Goal: Task Accomplishment & Management: Complete application form

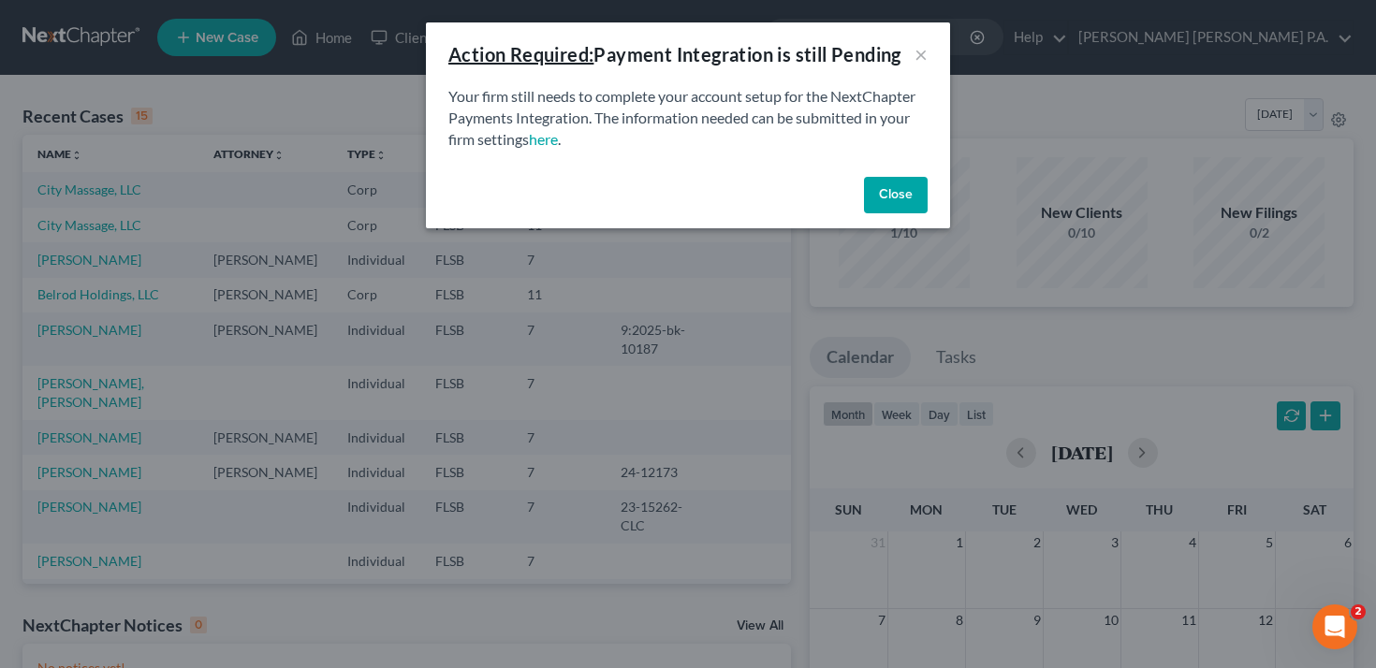
click at [900, 194] on button "Close" at bounding box center [896, 195] width 64 height 37
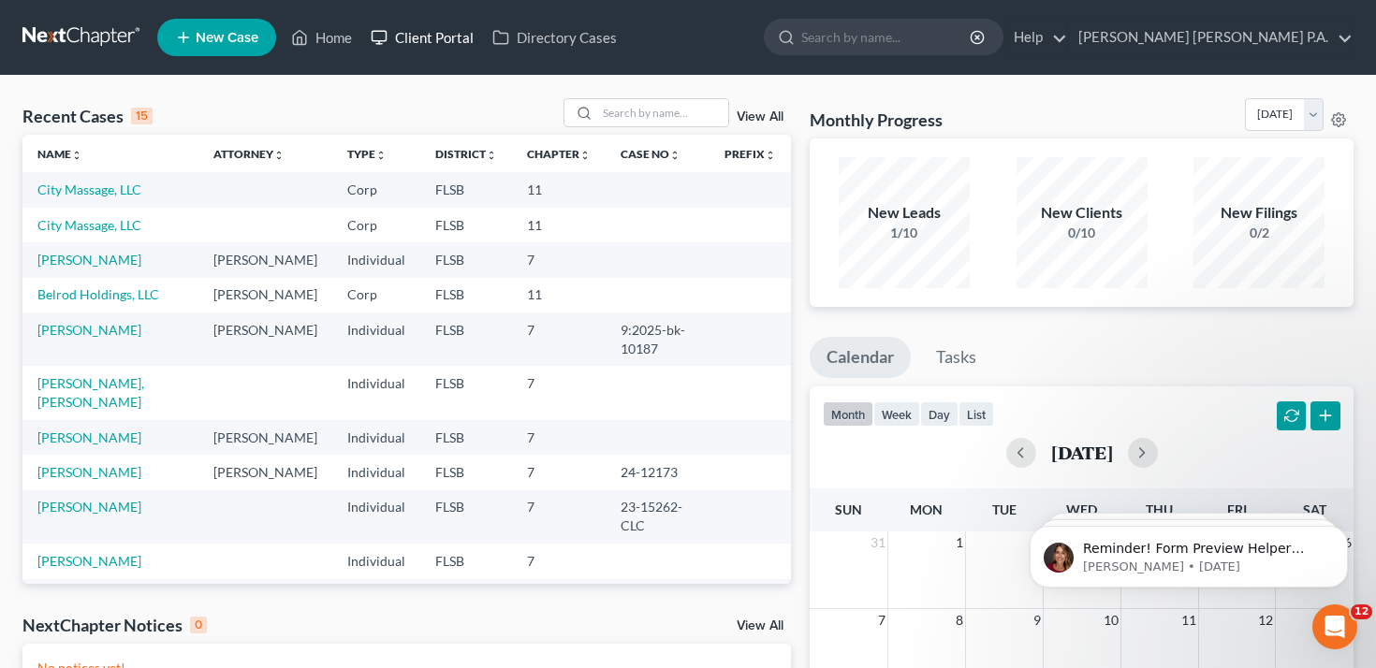
click at [421, 44] on link "Client Portal" at bounding box center [422, 38] width 122 height 34
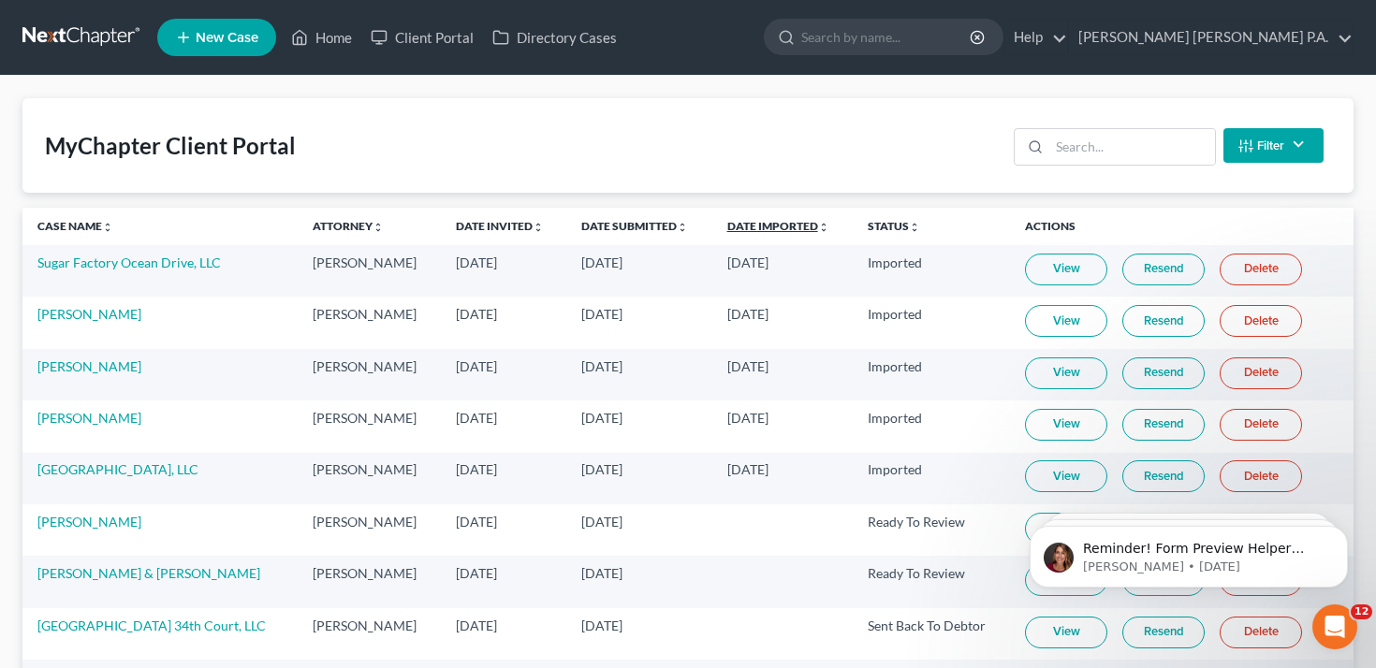
click at [771, 219] on link "Date Imported unfold_more expand_more expand_less" at bounding box center [778, 226] width 102 height 14
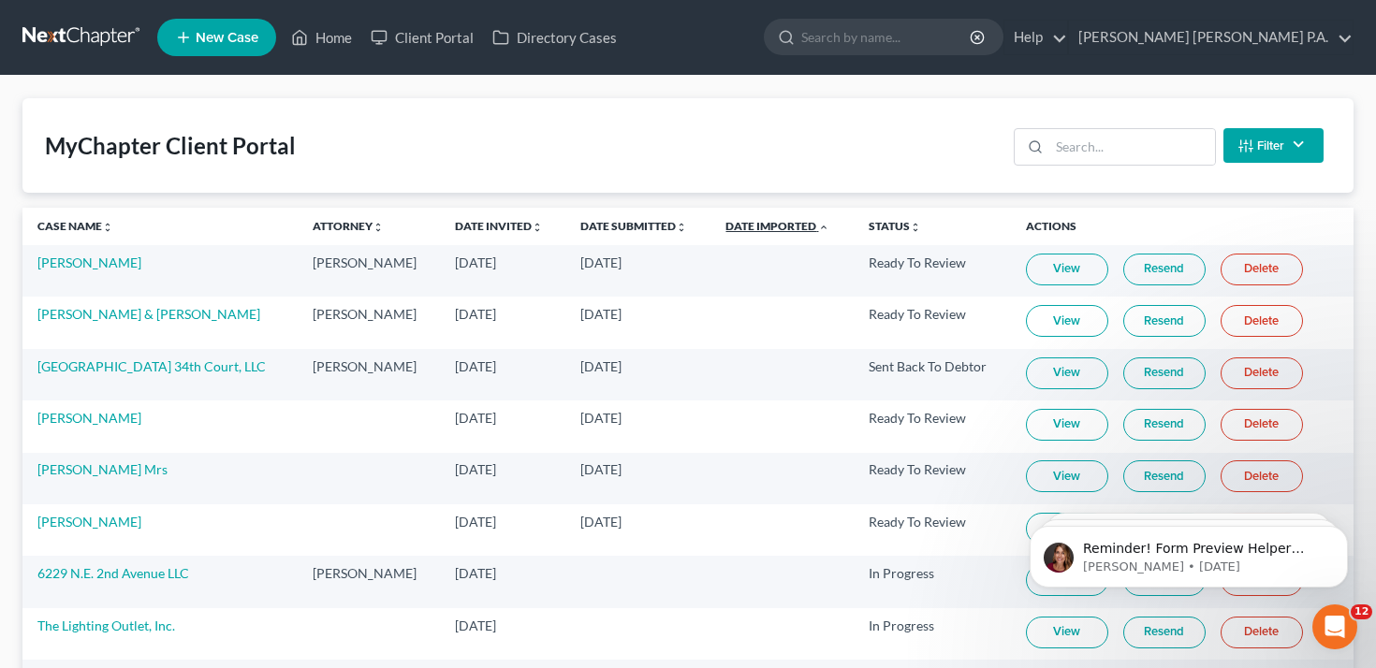
click at [771, 219] on link "Date Imported unfold_more expand_more expand_less" at bounding box center [778, 226] width 104 height 14
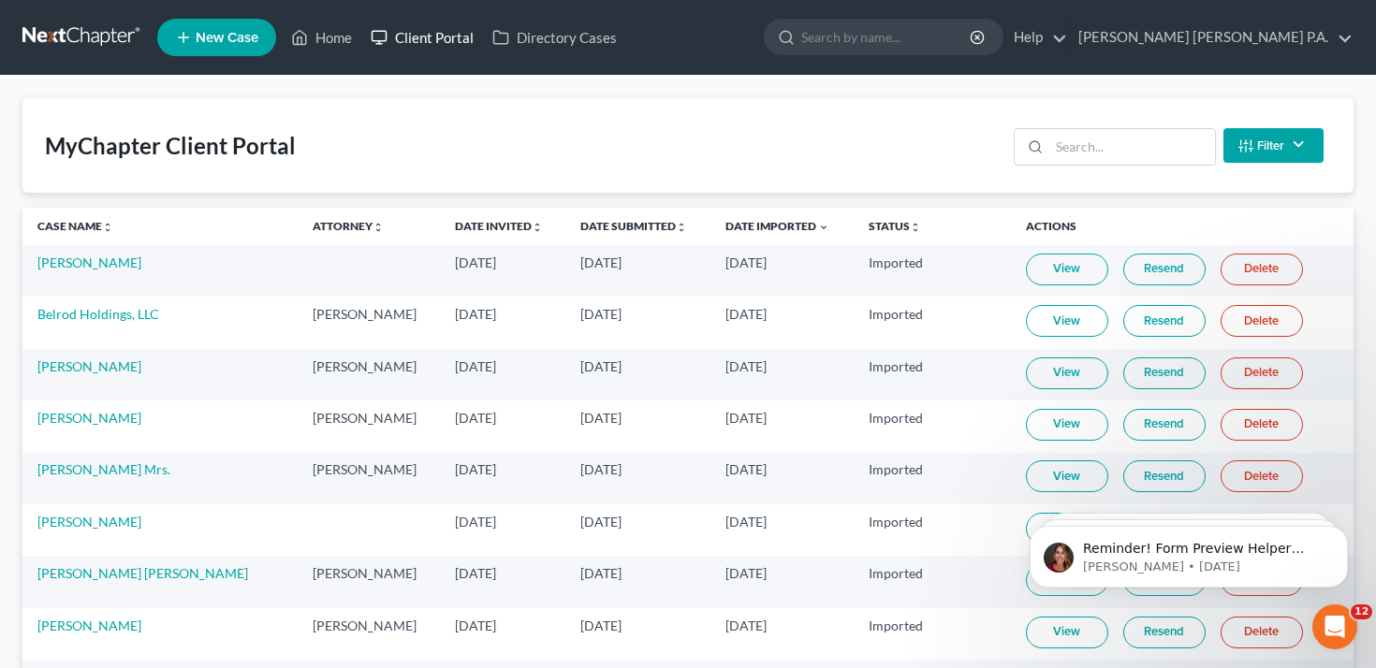
click at [435, 31] on link "Client Portal" at bounding box center [422, 38] width 122 height 34
click at [335, 43] on link "Home" at bounding box center [322, 38] width 80 height 34
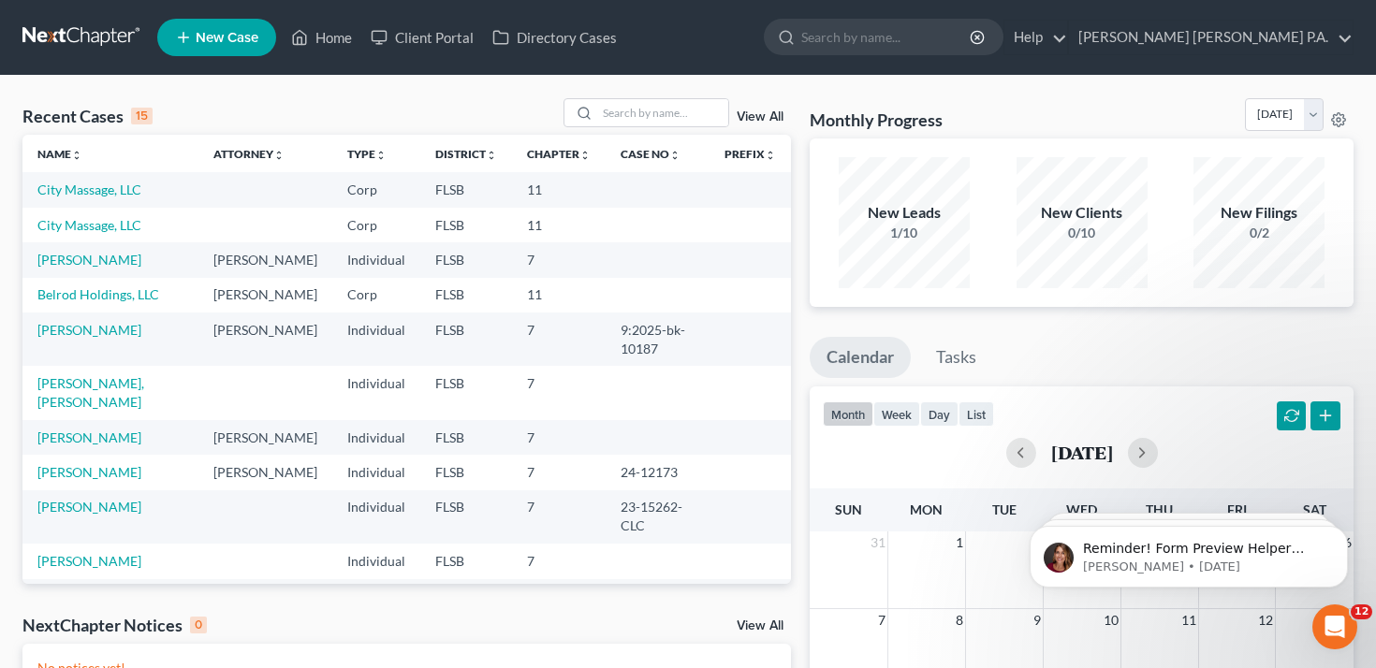
click at [774, 122] on link "View All" at bounding box center [760, 116] width 47 height 13
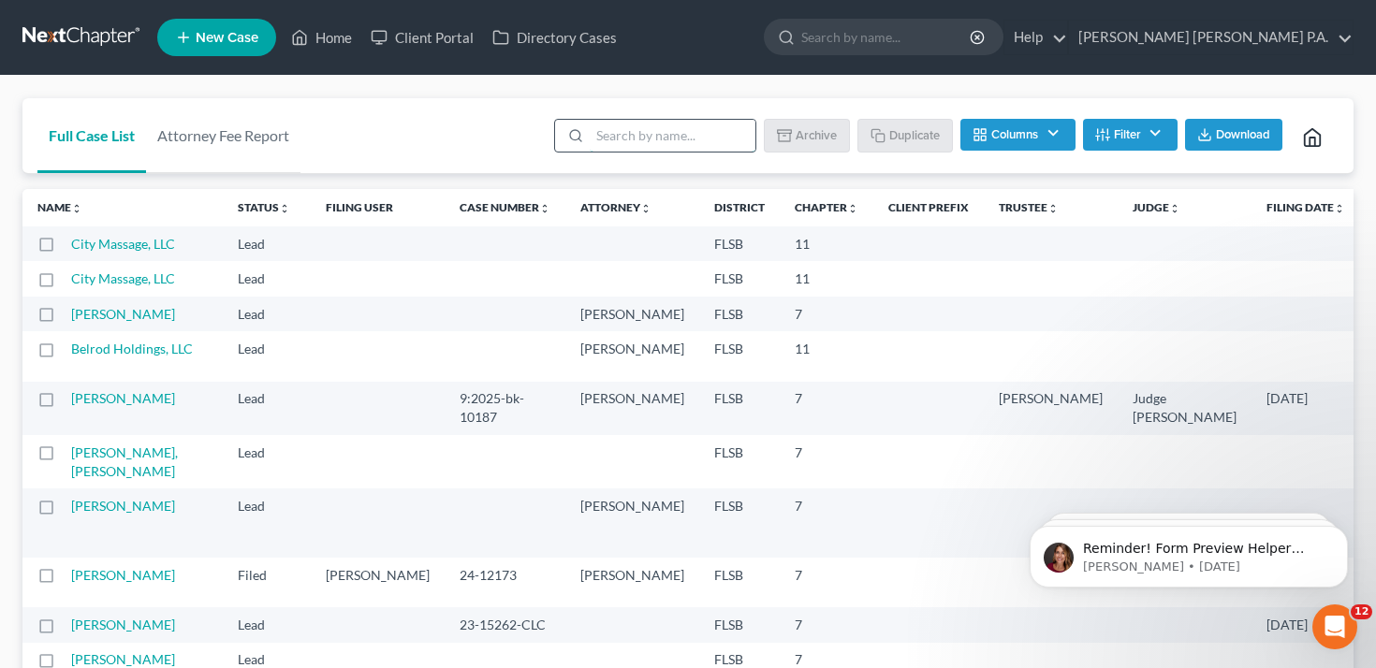
click at [660, 135] on input "search" at bounding box center [673, 136] width 166 height 32
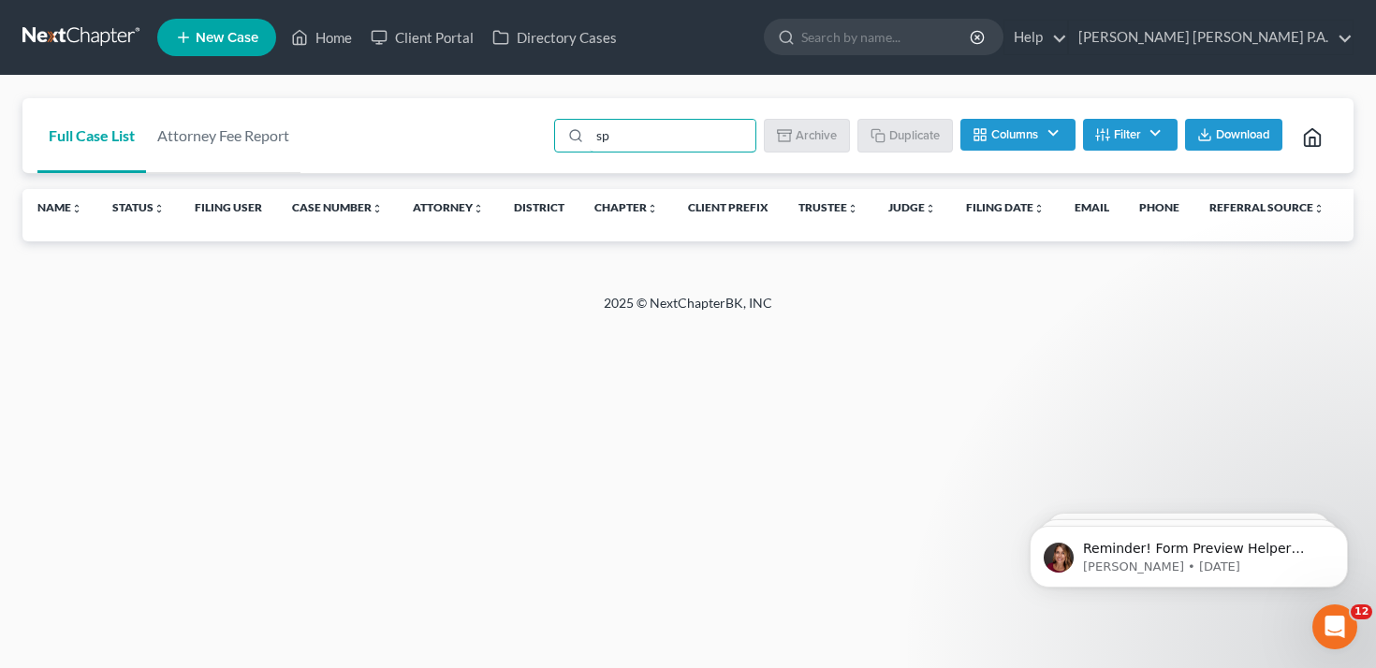
type input "s"
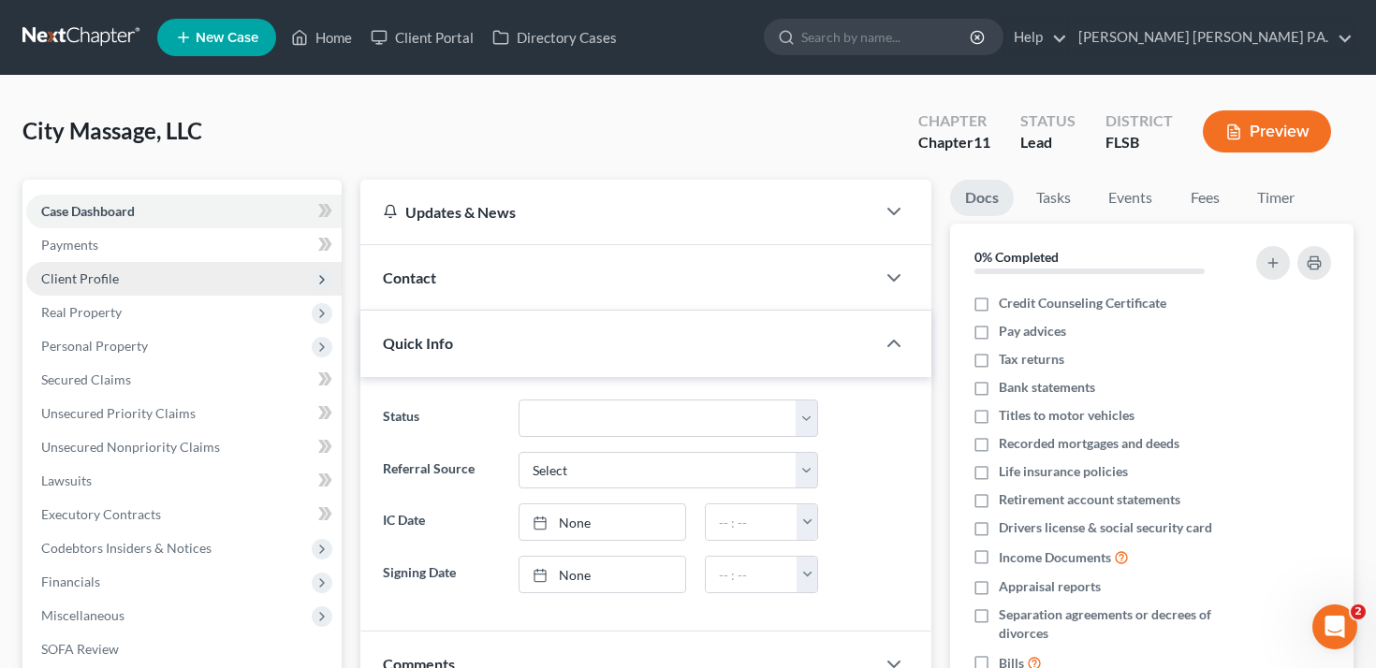
click at [139, 264] on span "Client Profile" at bounding box center [183, 279] width 315 height 34
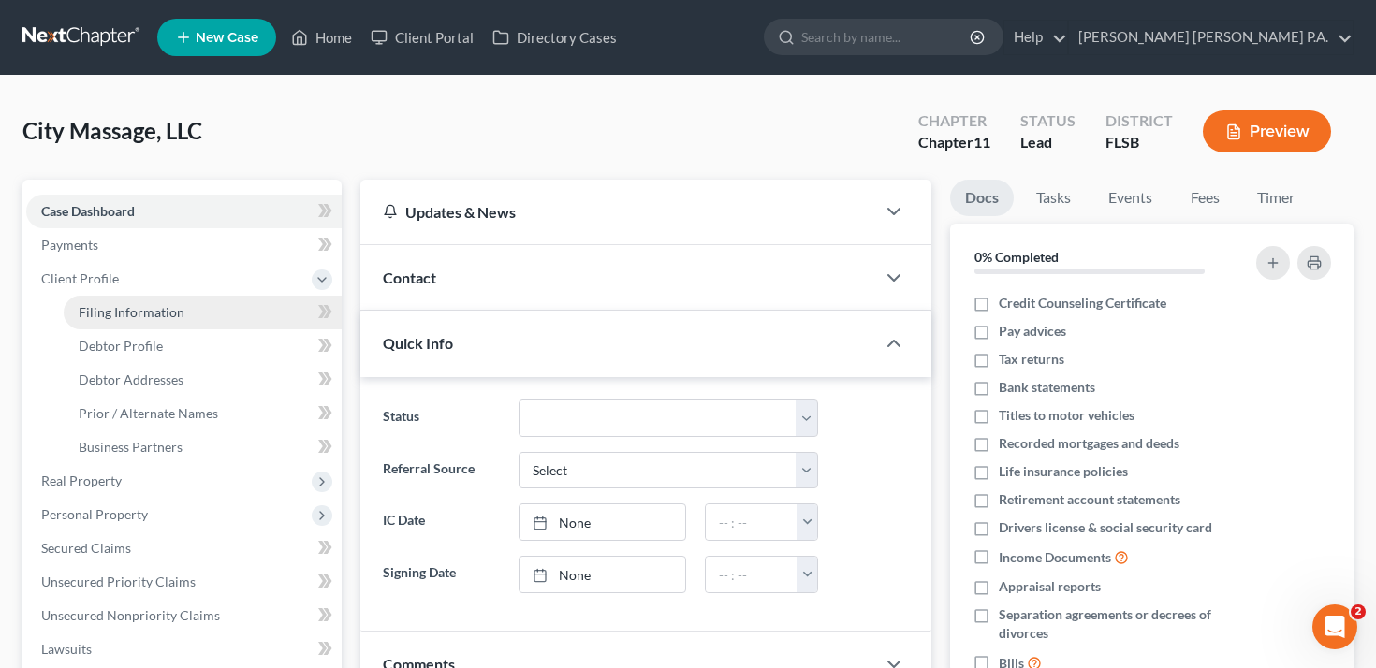
click at [139, 324] on link "Filing Information" at bounding box center [203, 313] width 278 height 34
select select "1"
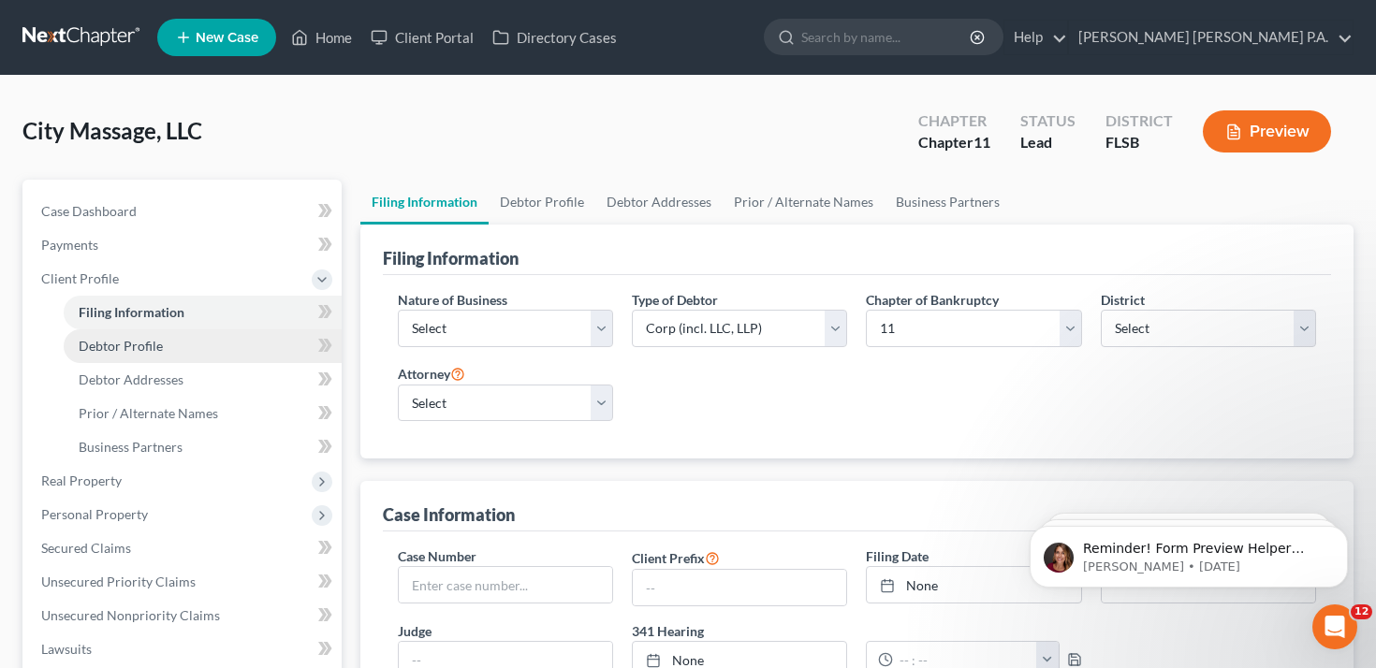
click at [146, 351] on span "Debtor Profile" at bounding box center [121, 346] width 84 height 16
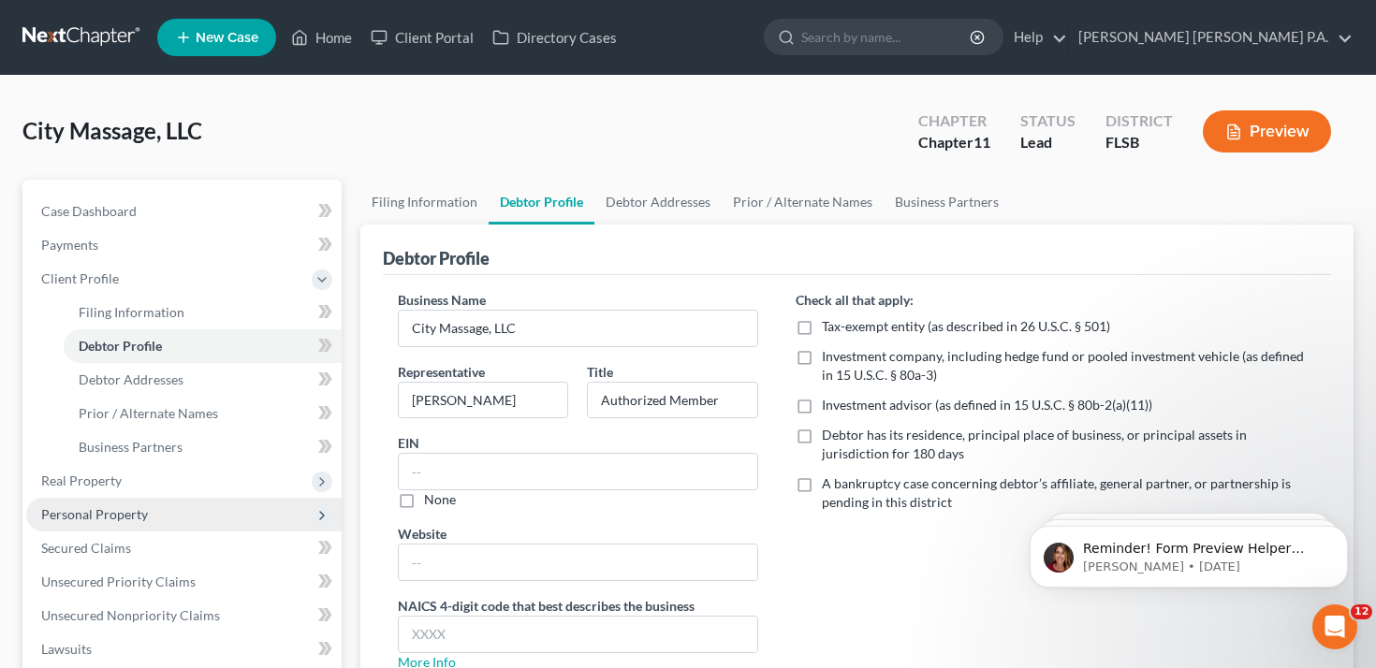
click at [125, 515] on span "Personal Property" at bounding box center [94, 514] width 107 height 16
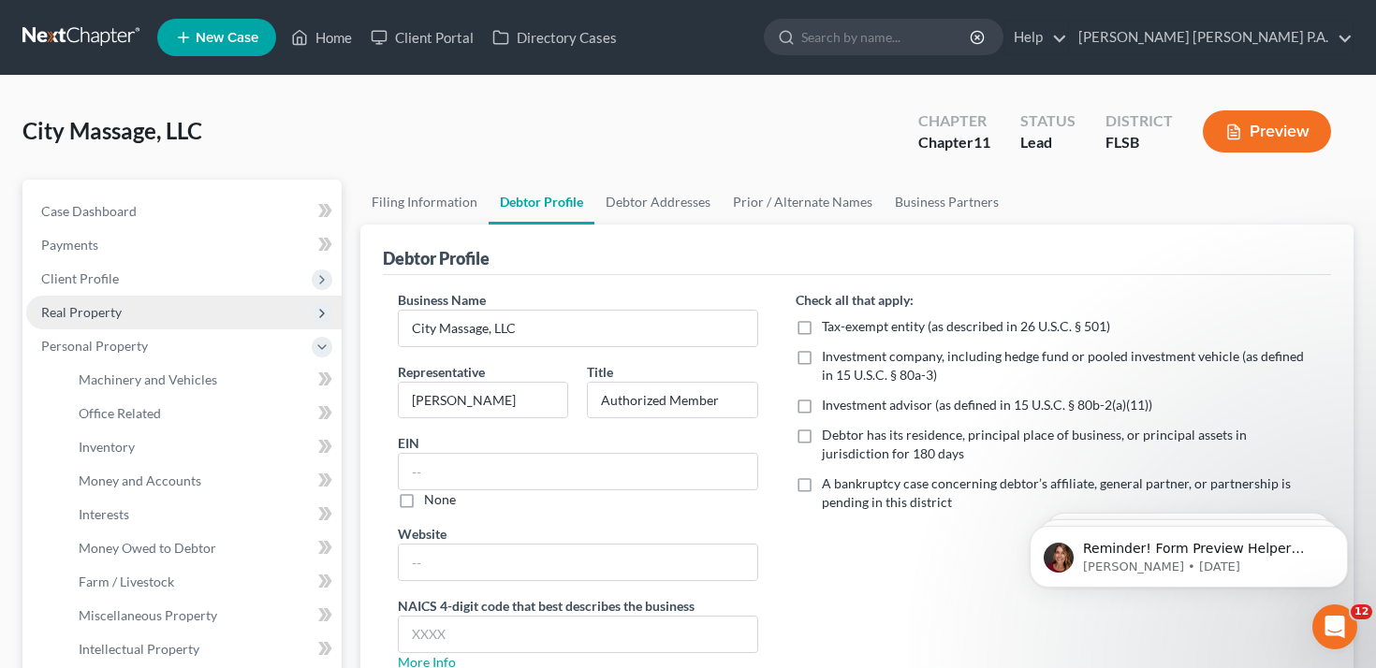
click at [143, 319] on span "Real Property" at bounding box center [183, 313] width 315 height 34
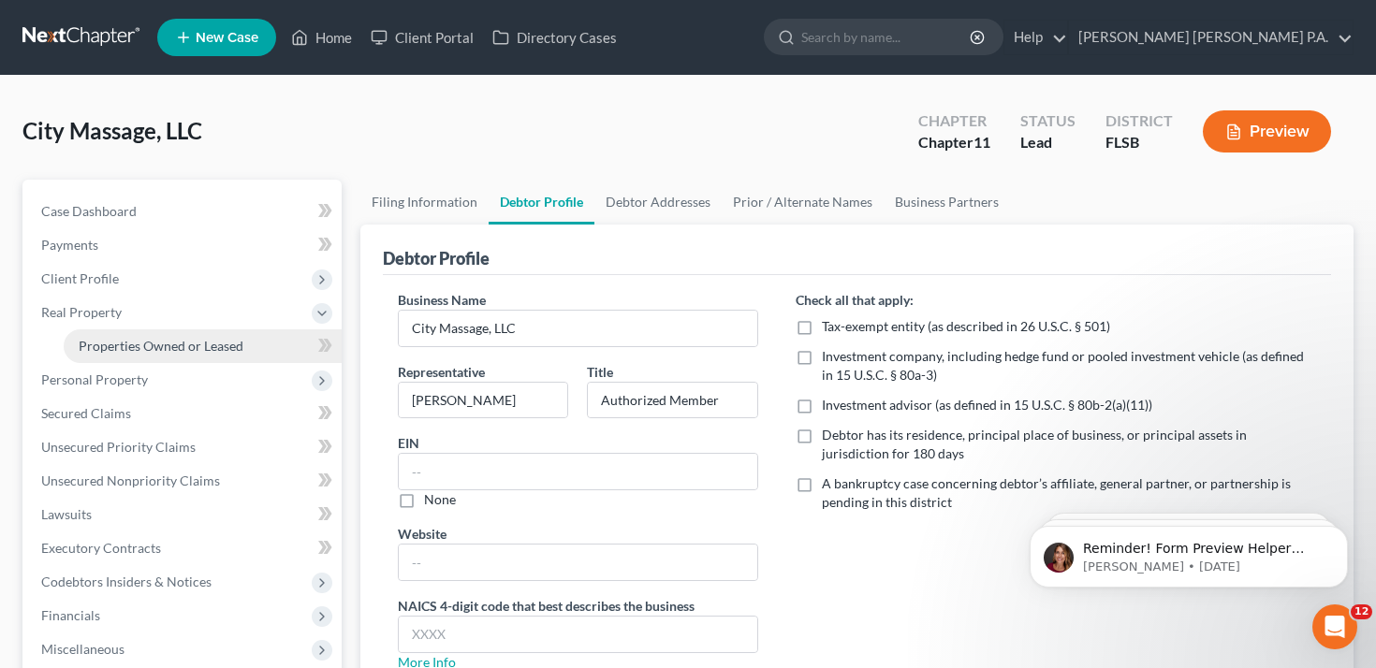
click at [145, 344] on span "Properties Owned or Leased" at bounding box center [161, 346] width 165 height 16
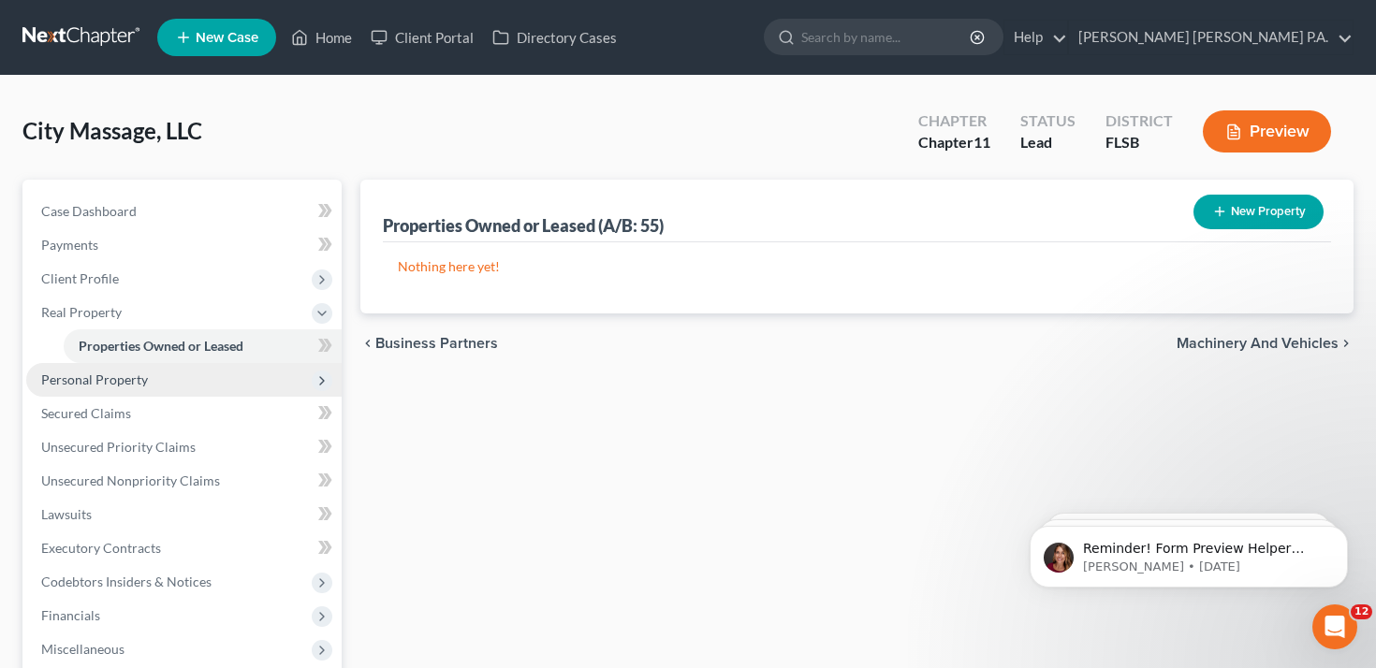
click at [161, 379] on span "Personal Property" at bounding box center [183, 380] width 315 height 34
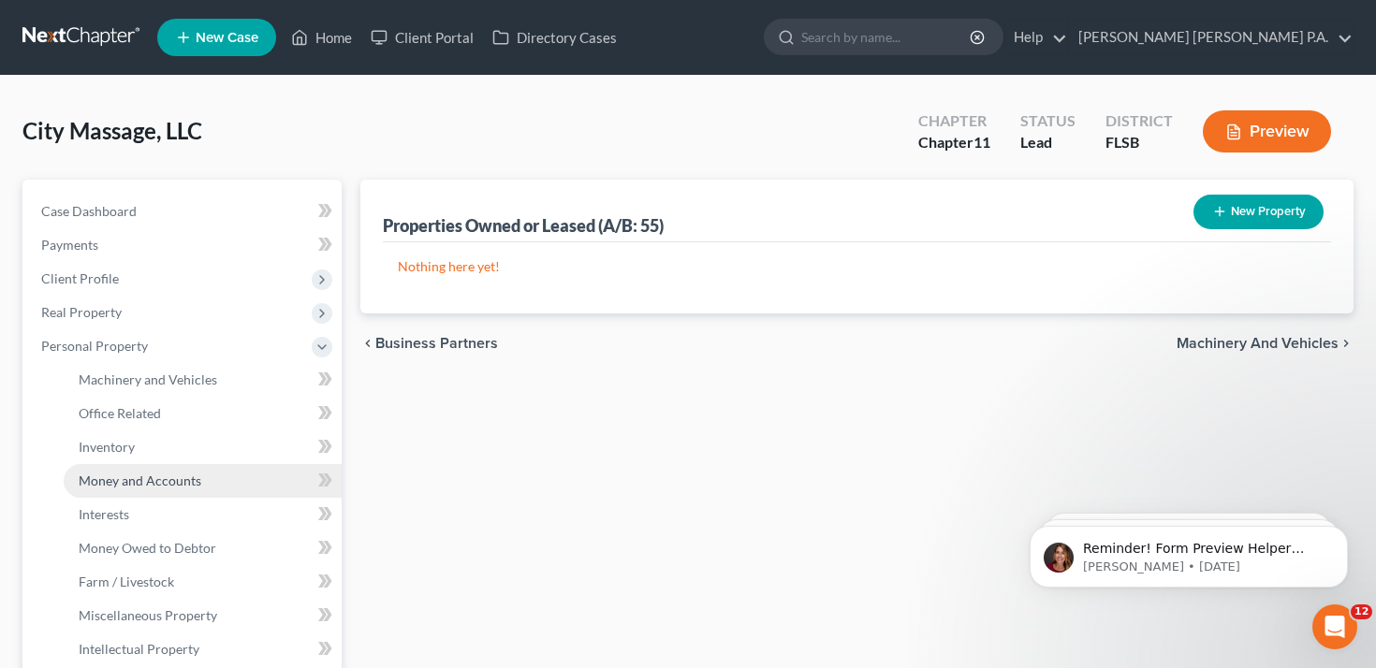
click at [161, 475] on span "Money and Accounts" at bounding box center [140, 481] width 123 height 16
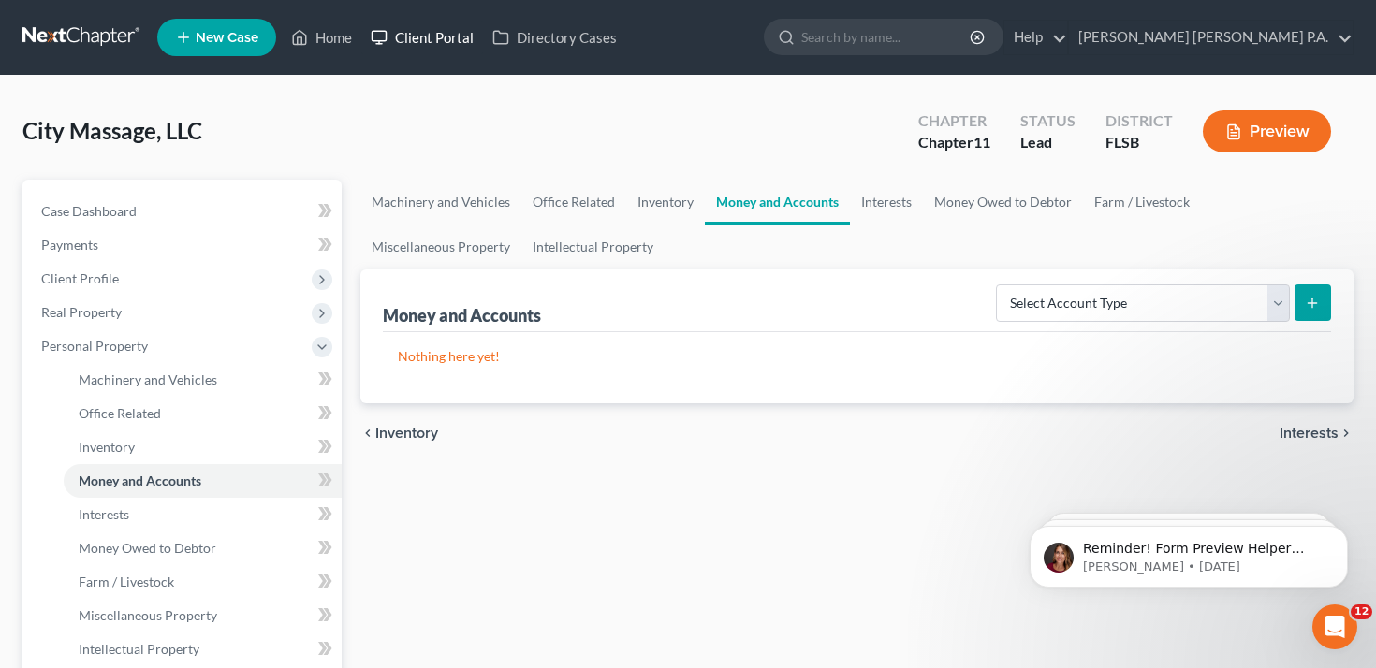
click at [439, 52] on link "Client Portal" at bounding box center [422, 38] width 122 height 34
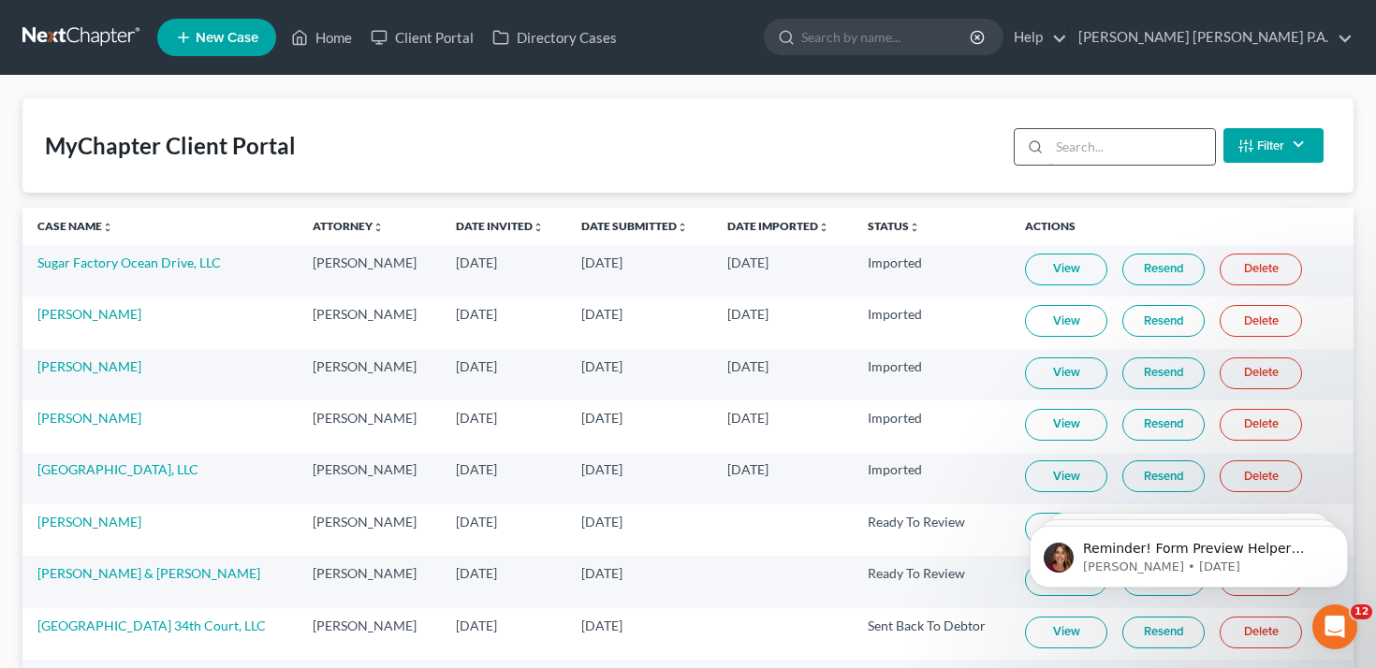
click at [1121, 155] on input "search" at bounding box center [1132, 147] width 166 height 36
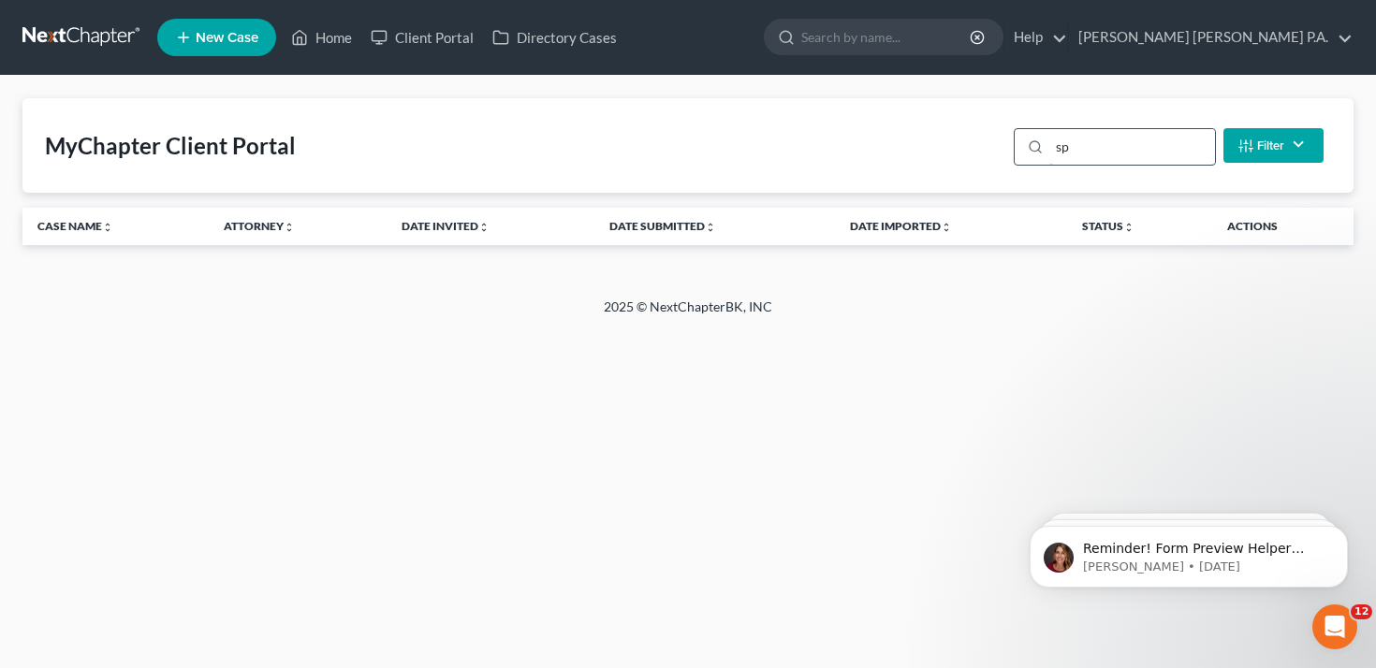
type input "s"
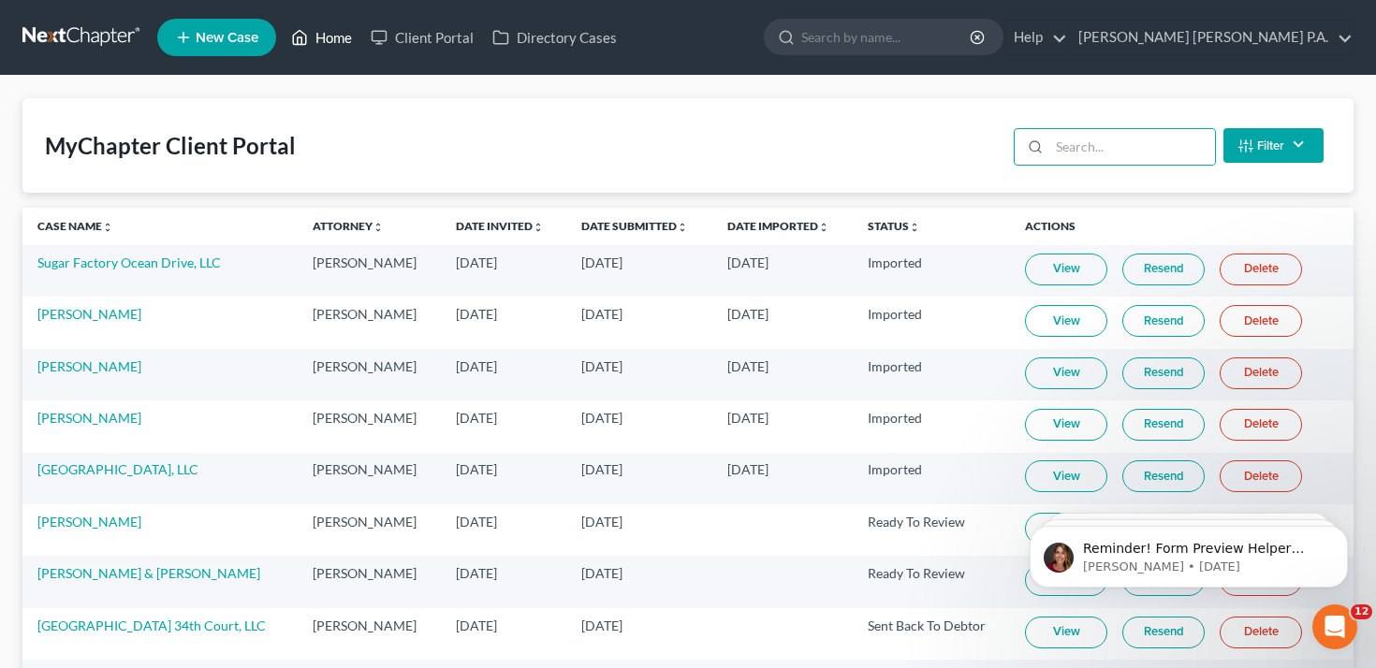
click at [330, 39] on link "Home" at bounding box center [322, 38] width 80 height 34
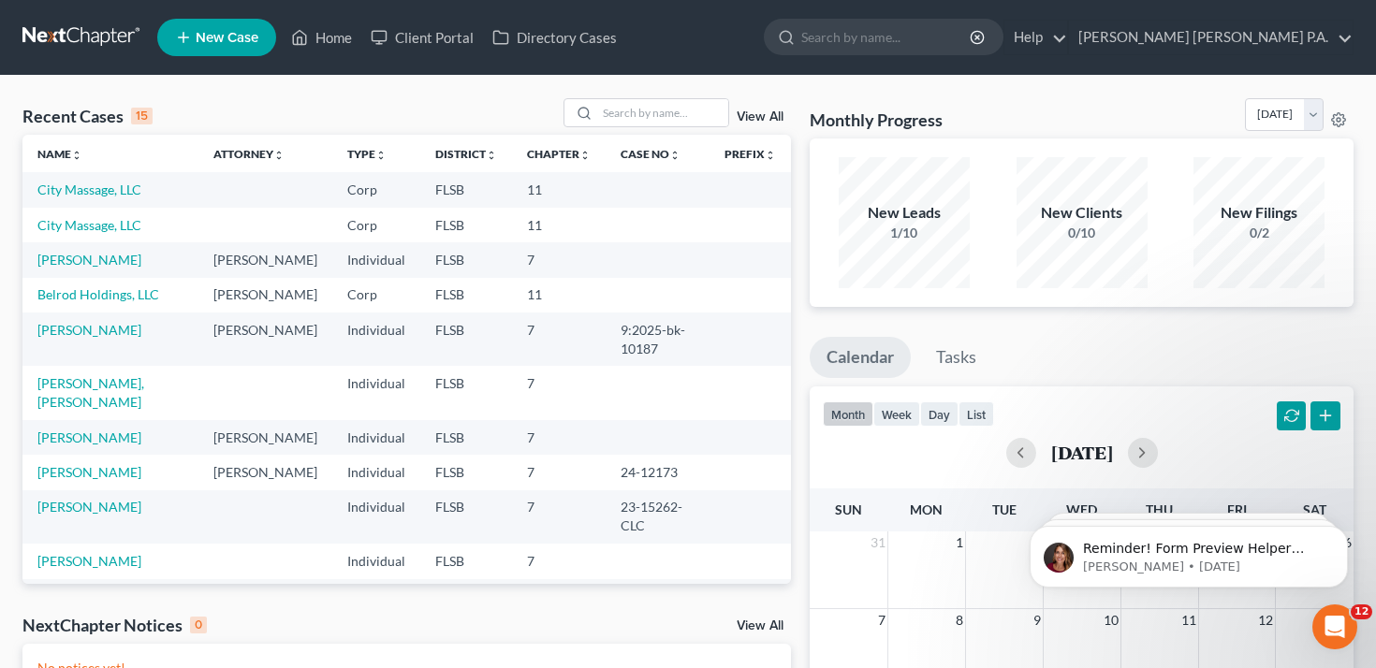
click at [740, 123] on link "View All" at bounding box center [760, 116] width 47 height 13
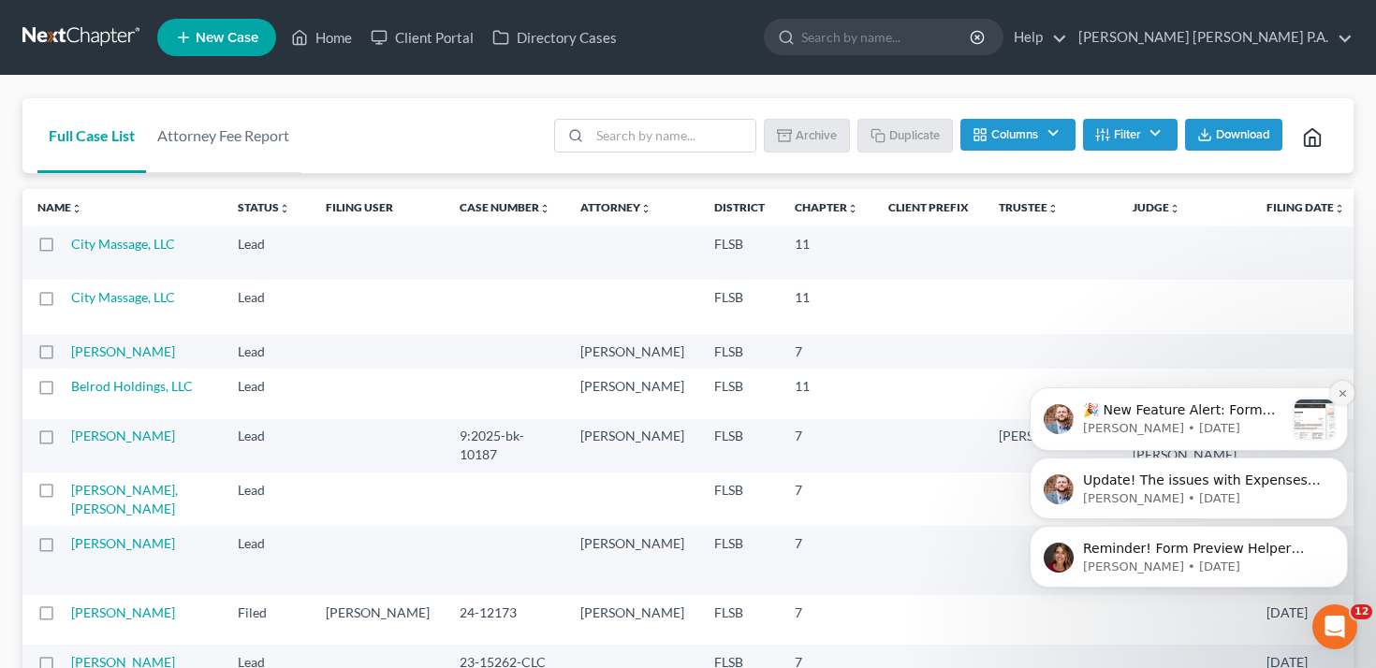
click at [1333, 392] on button "Dismiss notification" at bounding box center [1342, 393] width 24 height 24
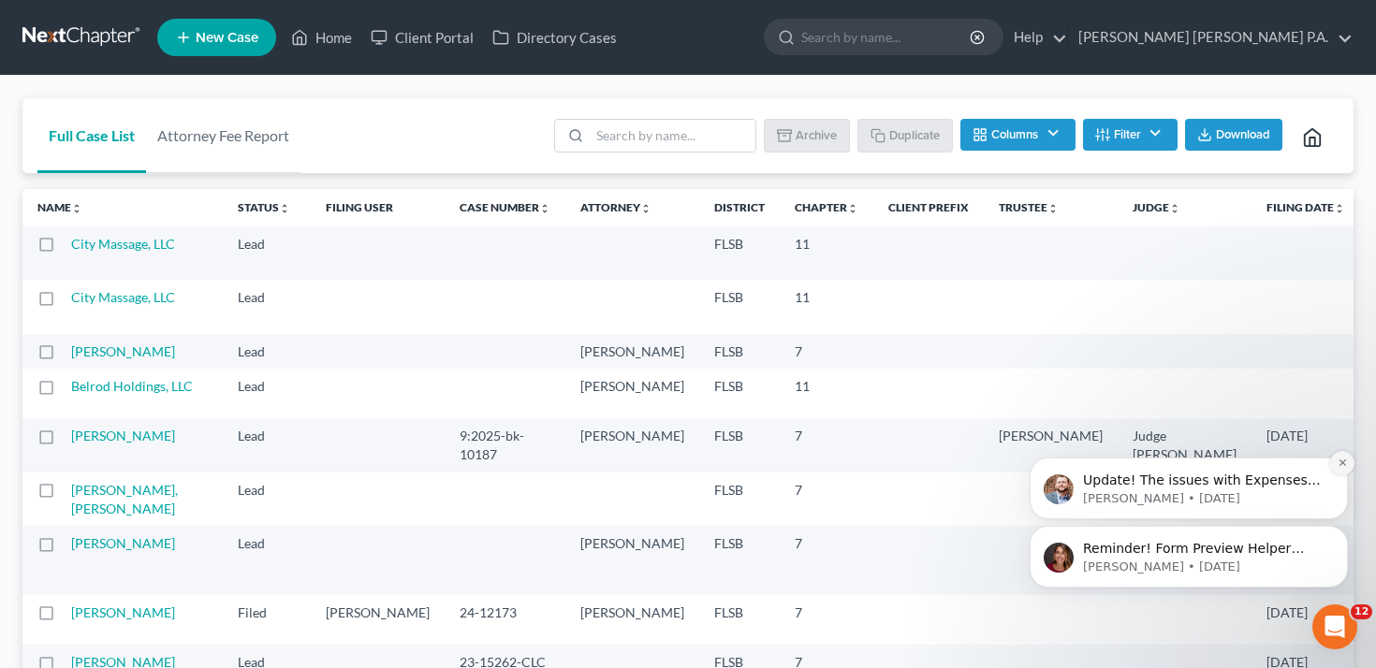
click at [1338, 463] on icon "Dismiss notification" at bounding box center [1343, 463] width 10 height 10
click at [1215, 569] on p "[PERSON_NAME] • [DATE]" at bounding box center [1204, 567] width 242 height 17
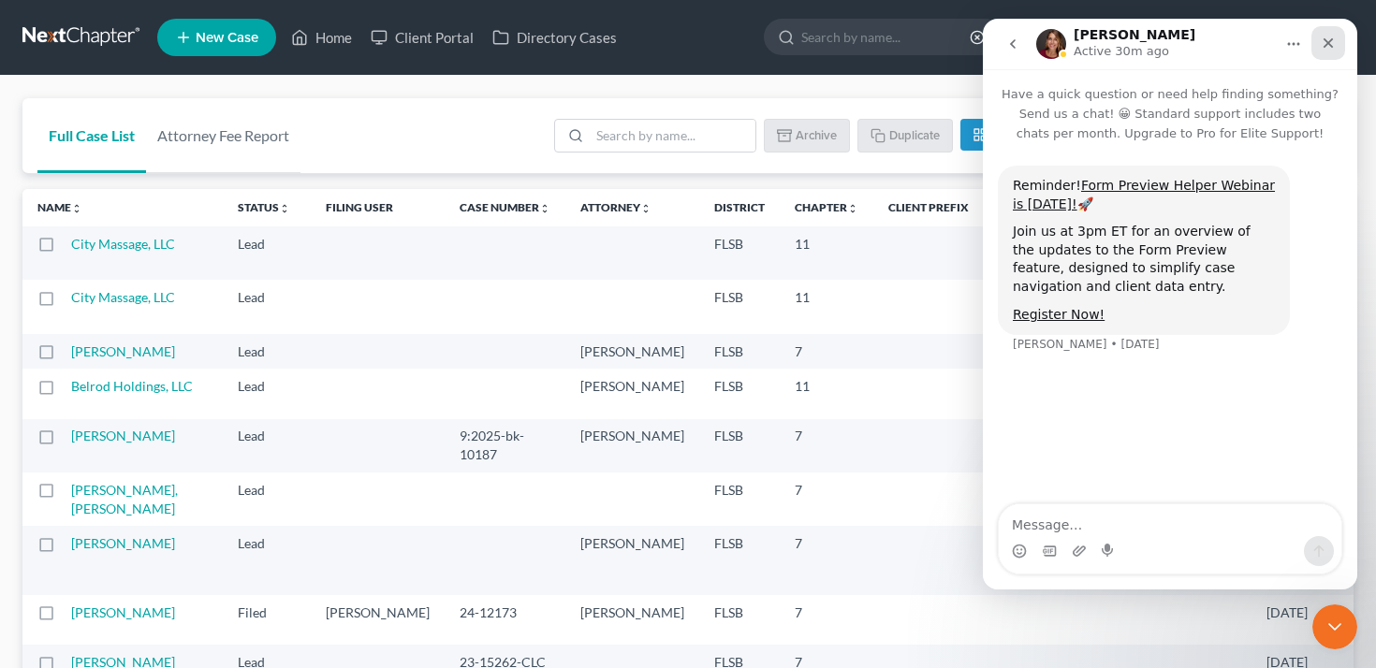
click at [1335, 43] on icon "Close" at bounding box center [1328, 43] width 15 height 15
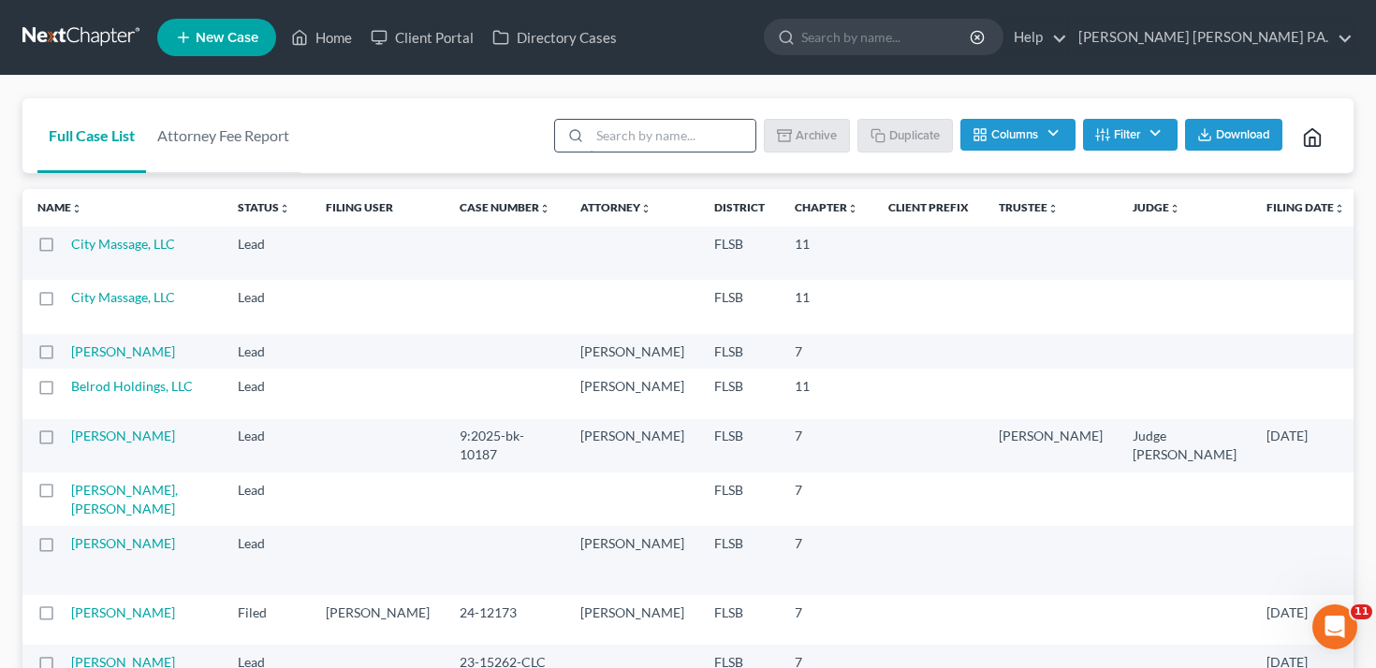
click at [626, 142] on input "search" at bounding box center [673, 136] width 166 height 32
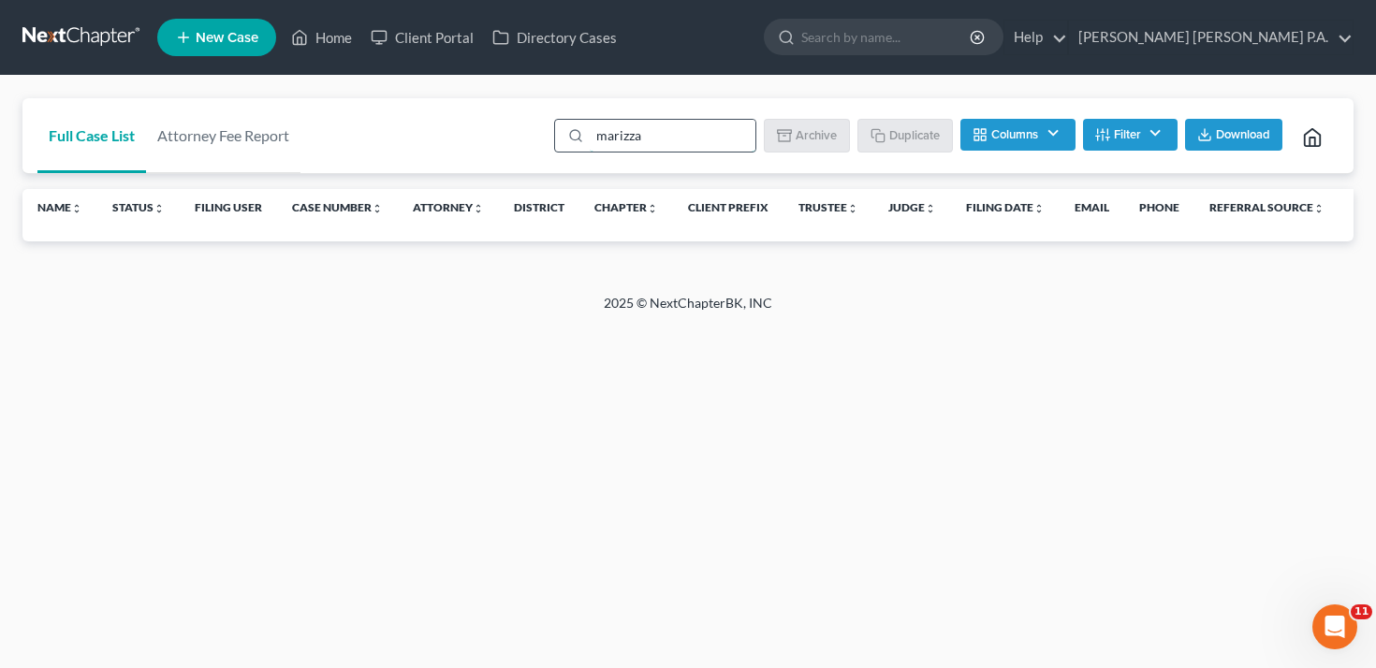
click at [704, 137] on input "marizza" at bounding box center [673, 136] width 166 height 32
type input "spa"
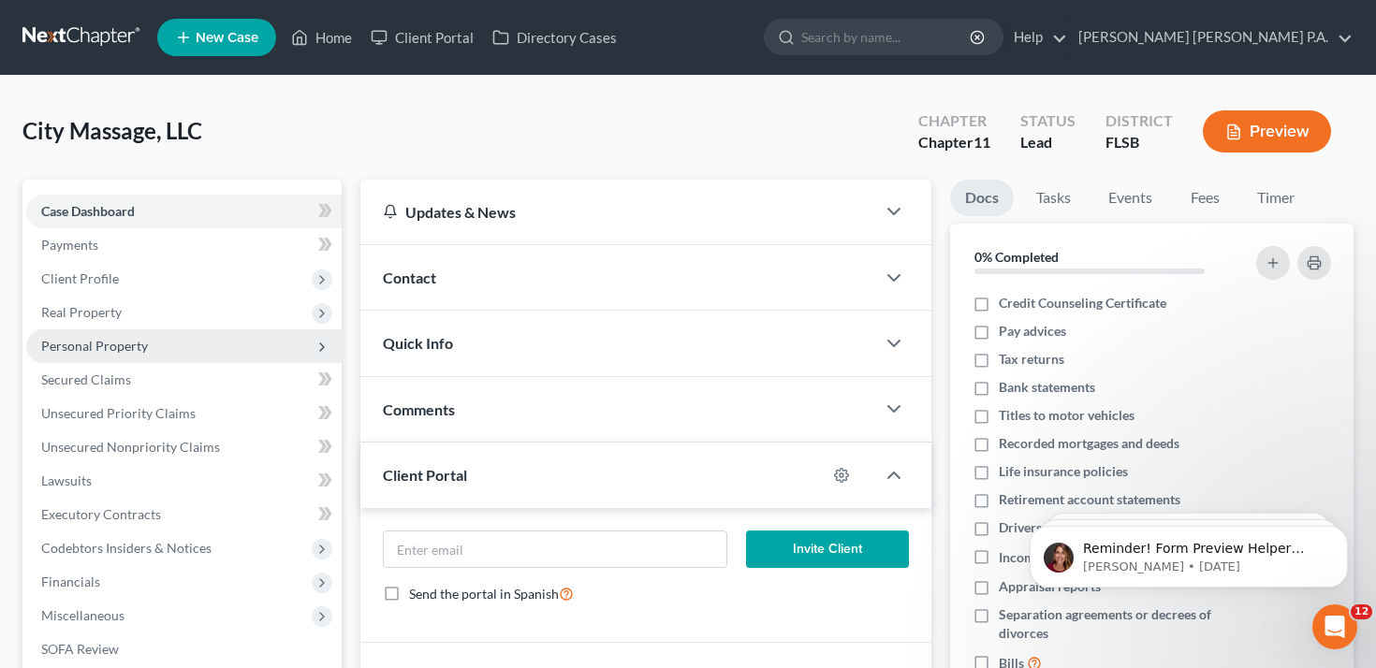
click at [100, 352] on span "Personal Property" at bounding box center [94, 346] width 107 height 16
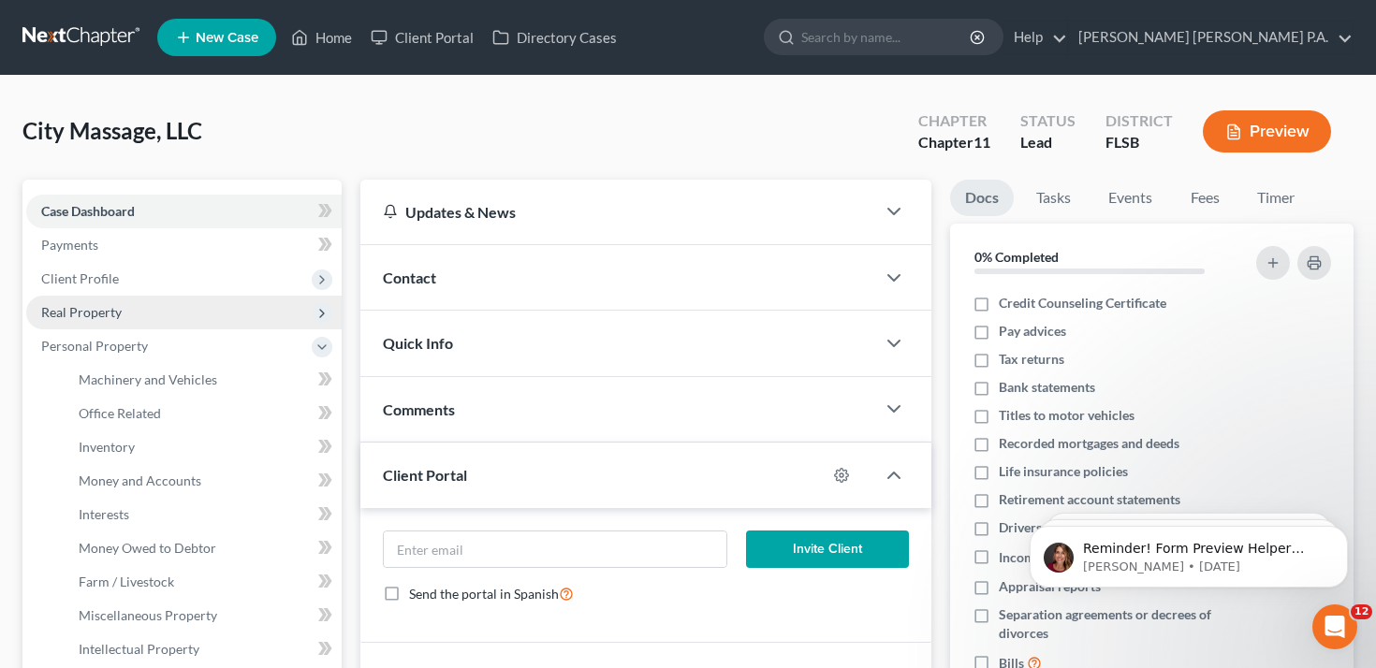
click at [114, 315] on span "Real Property" at bounding box center [81, 312] width 81 height 16
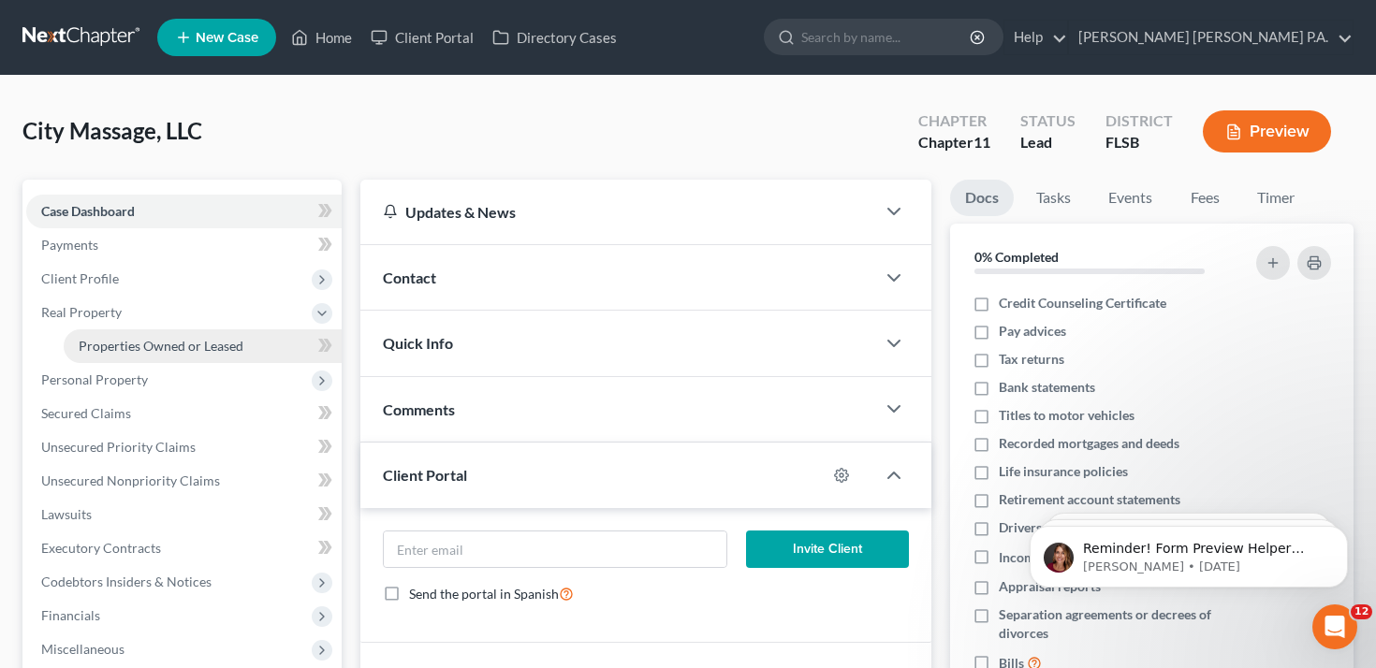
click at [114, 359] on link "Properties Owned or Leased" at bounding box center [203, 347] width 278 height 34
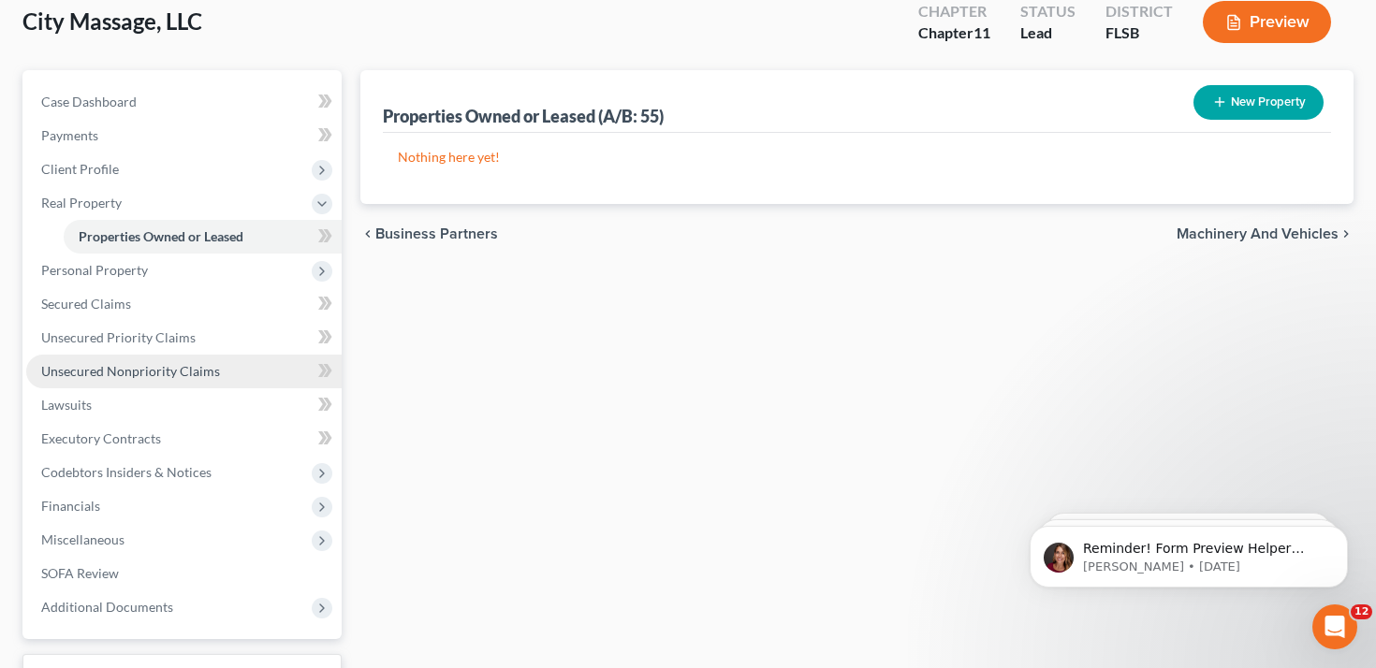
scroll to position [115, 0]
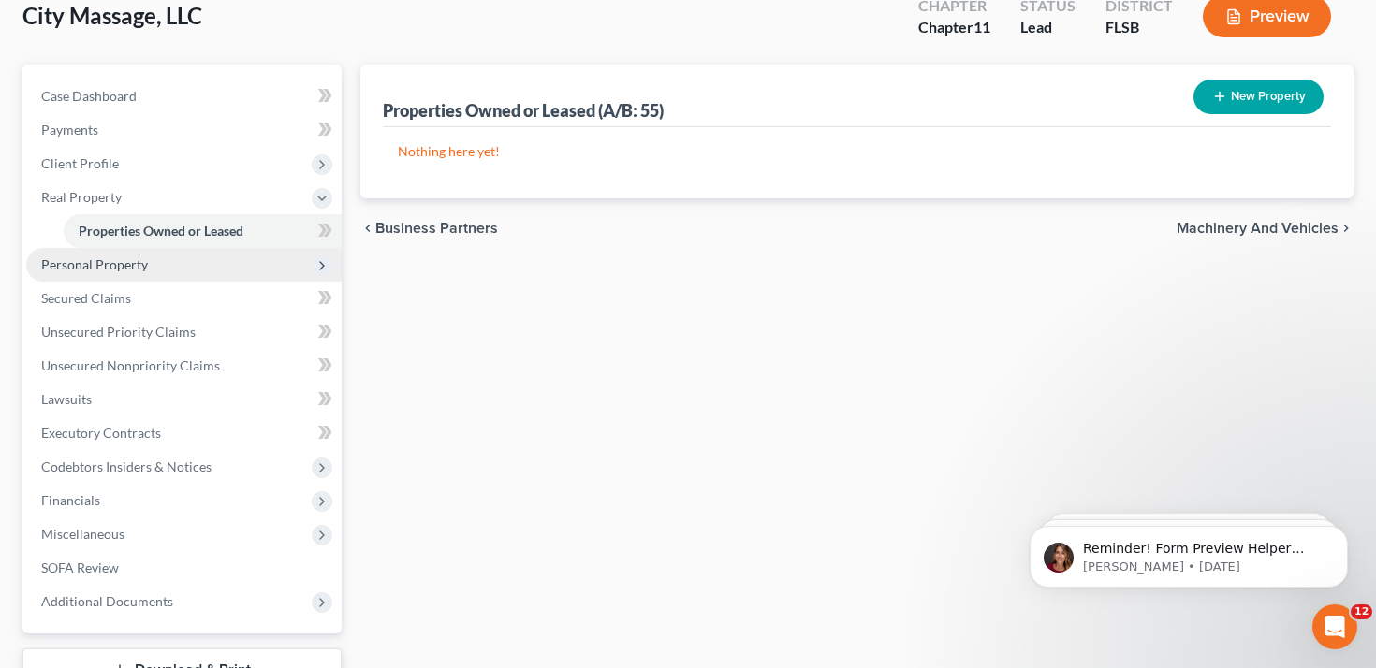
click at [144, 262] on span "Personal Property" at bounding box center [94, 265] width 107 height 16
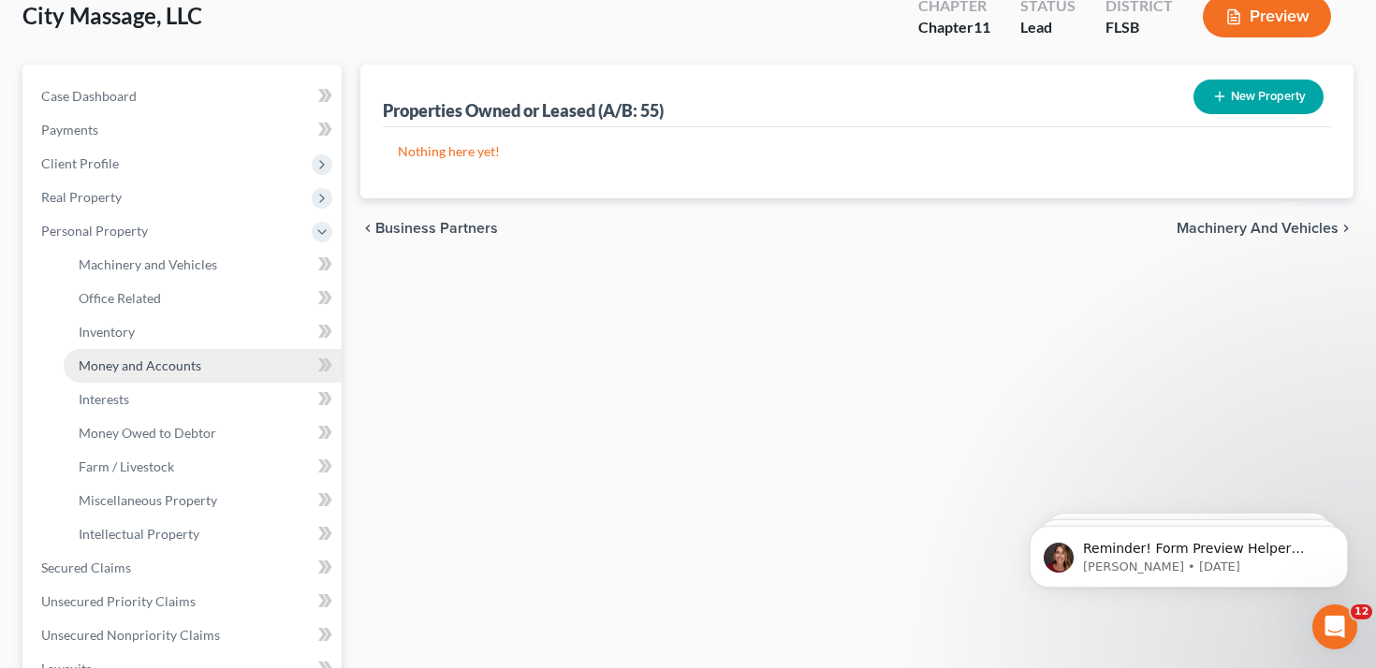
click at [126, 364] on span "Money and Accounts" at bounding box center [140, 366] width 123 height 16
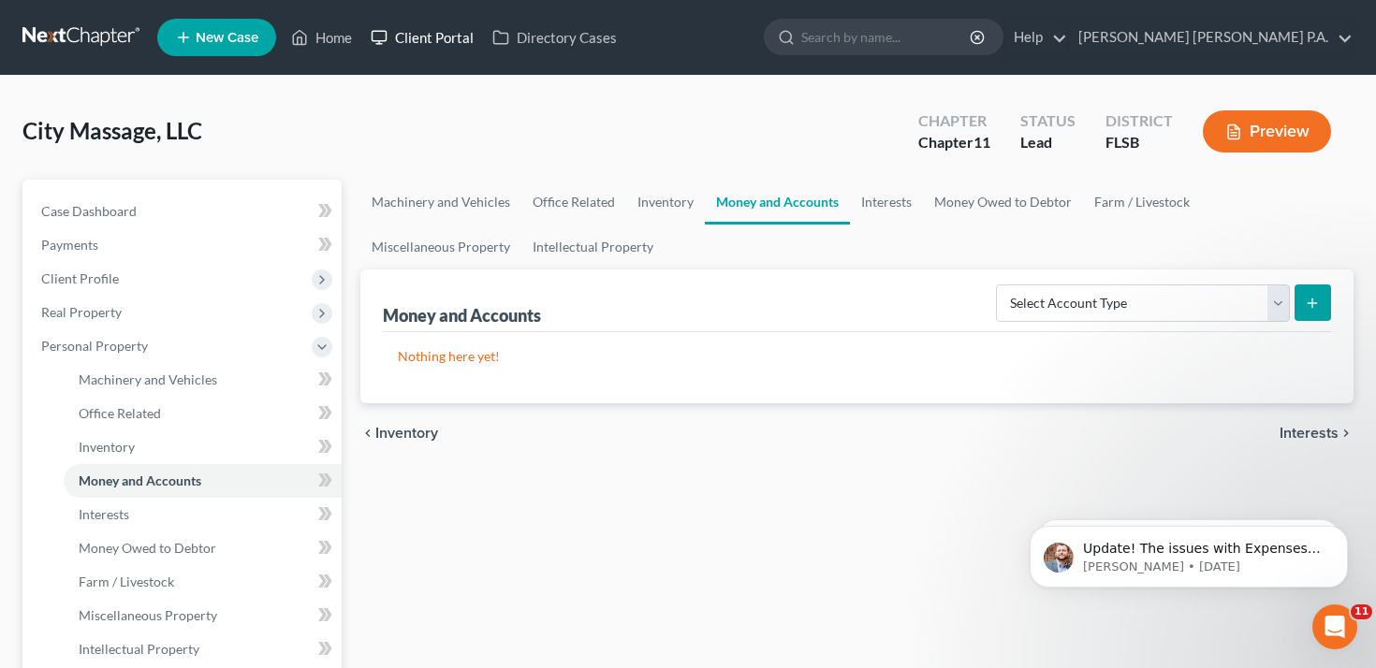
click at [435, 44] on link "Client Portal" at bounding box center [422, 38] width 122 height 34
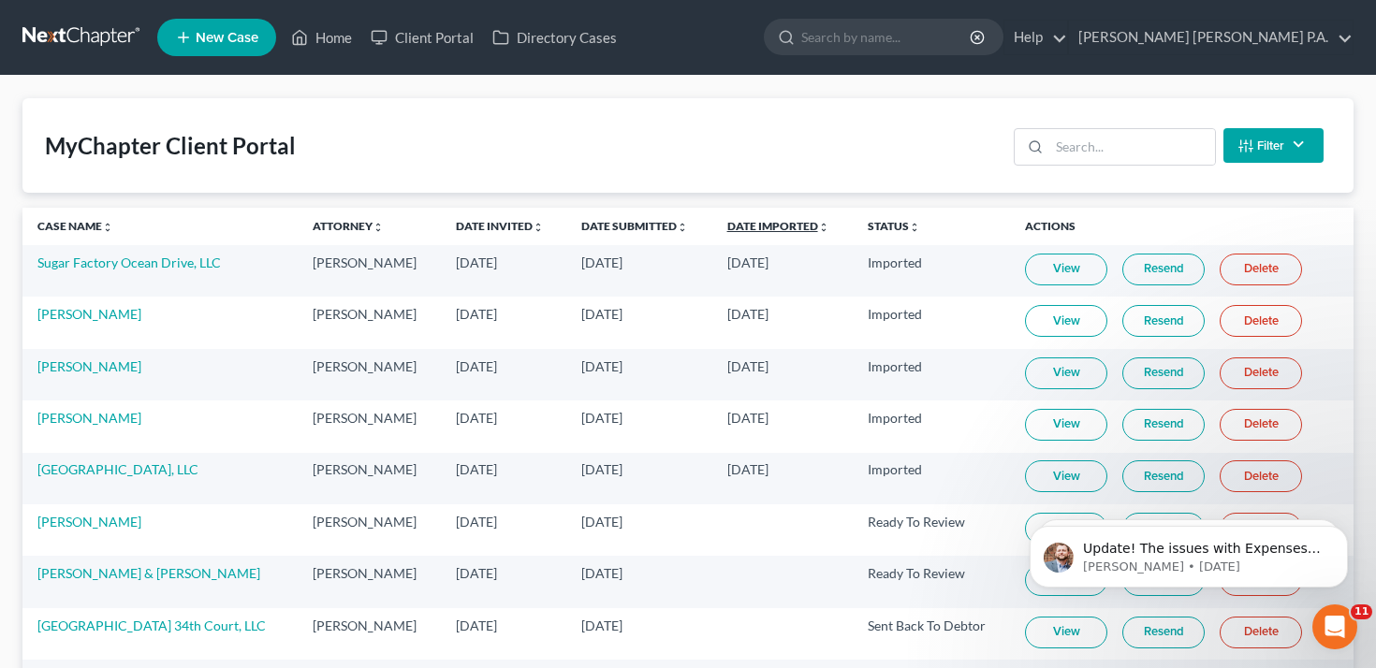
click at [779, 222] on link "Date Imported unfold_more expand_more expand_less" at bounding box center [778, 226] width 102 height 14
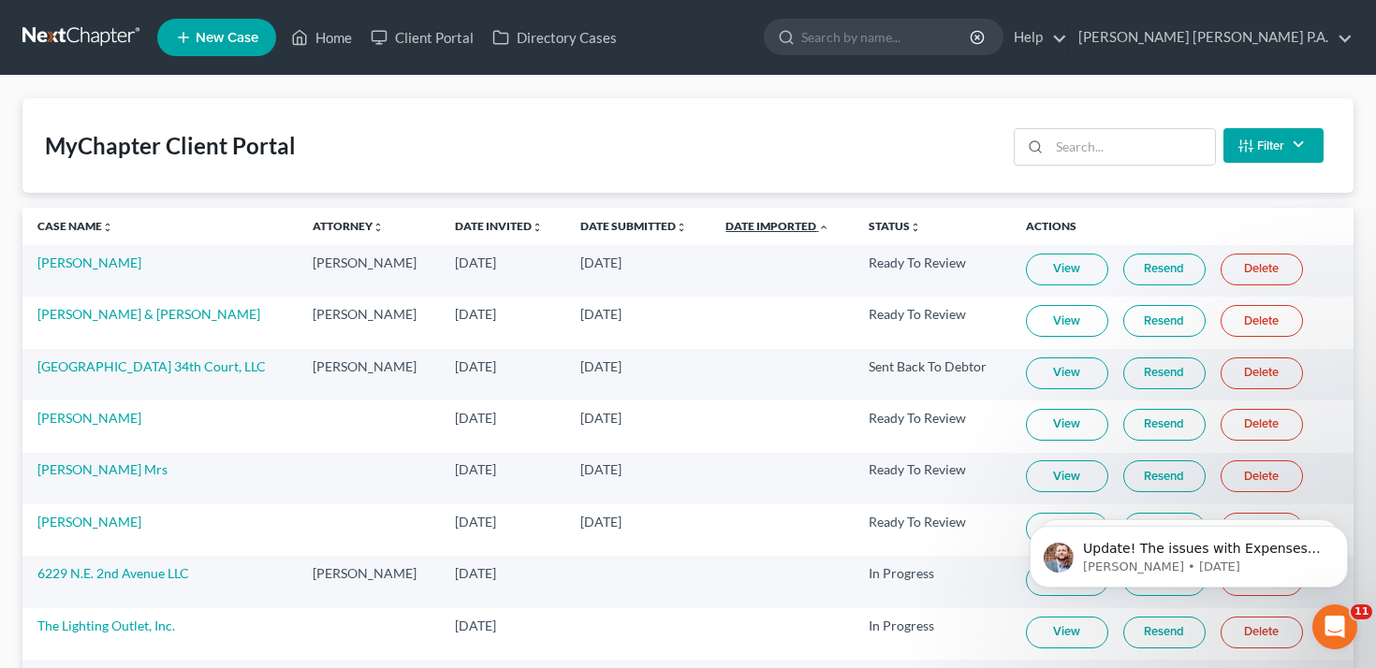
click at [779, 222] on link "Date Imported unfold_more expand_more expand_less" at bounding box center [778, 226] width 104 height 14
